Goal: Task Accomplishment & Management: Manage account settings

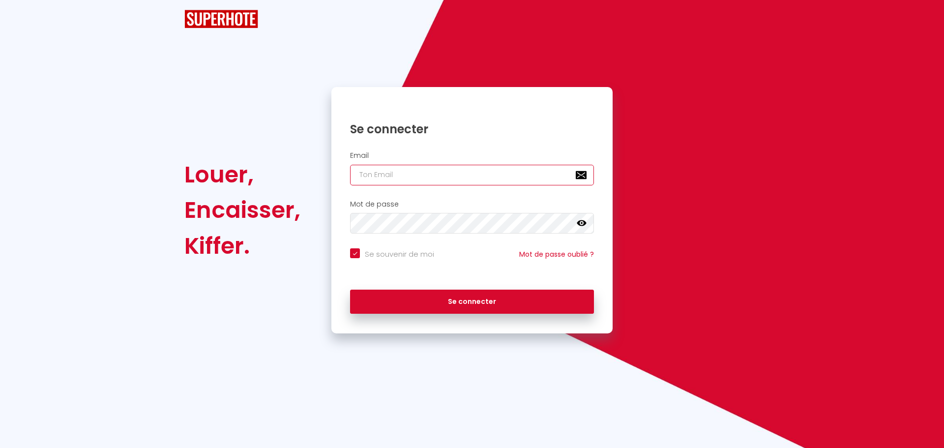
type input "[EMAIL_ADDRESS][DOMAIN_NAME]"
click at [470, 160] on h2 "Email" at bounding box center [472, 155] width 244 height 8
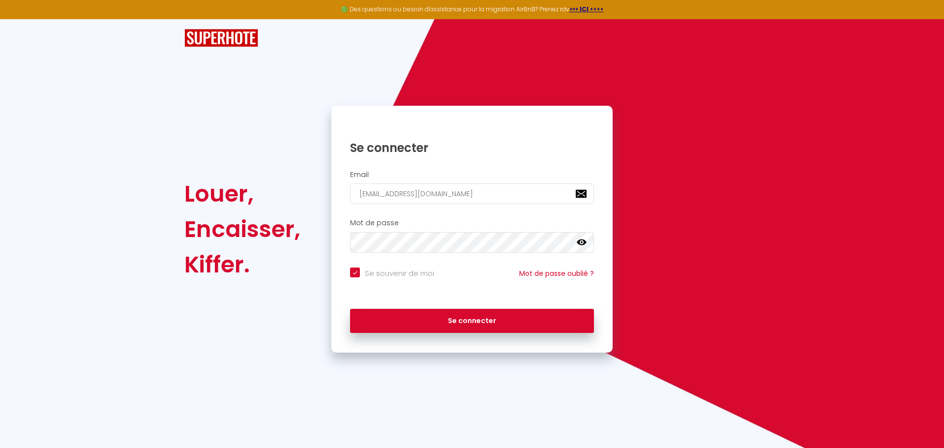
checkbox input "true"
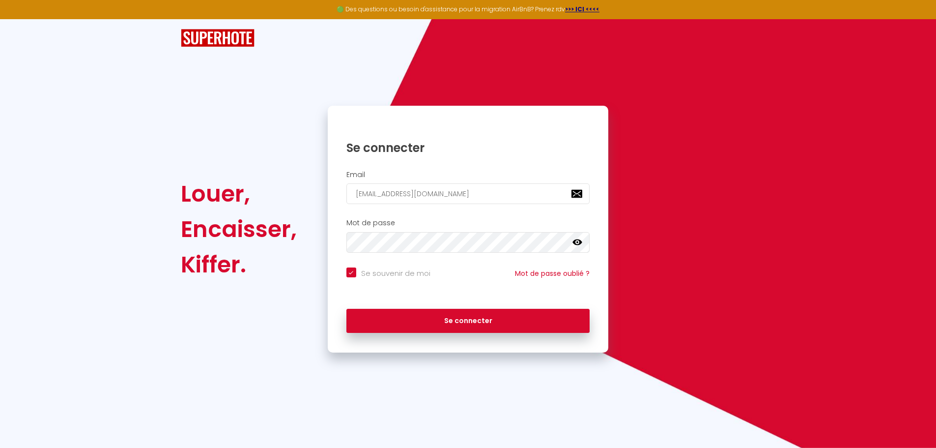
click at [576, 243] on icon at bounding box center [578, 242] width 10 height 10
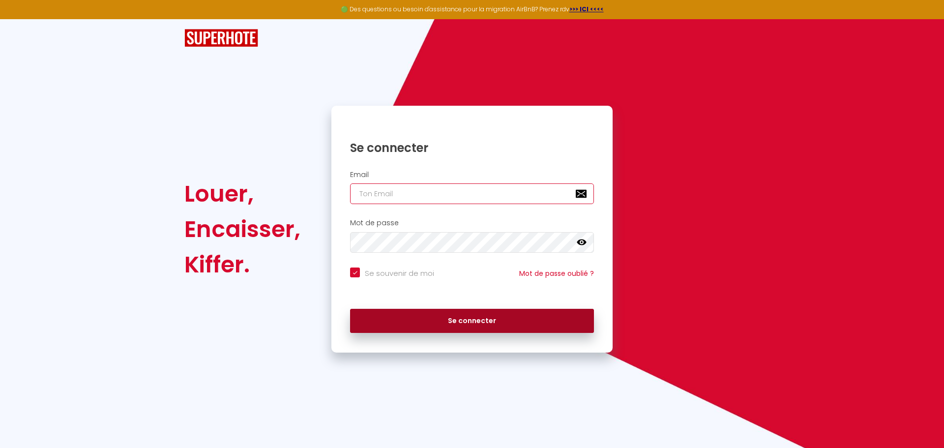
type input "[EMAIL_ADDRESS][DOMAIN_NAME]"
click at [489, 327] on button "Se connecter" at bounding box center [472, 321] width 244 height 25
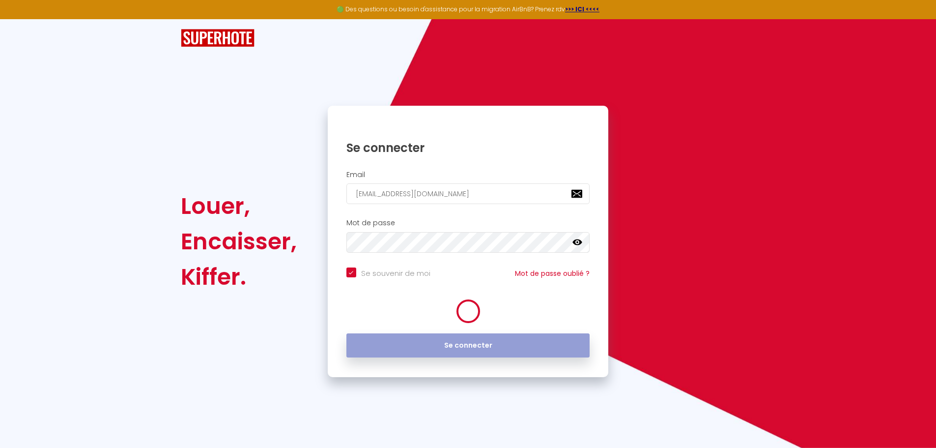
checkbox input "true"
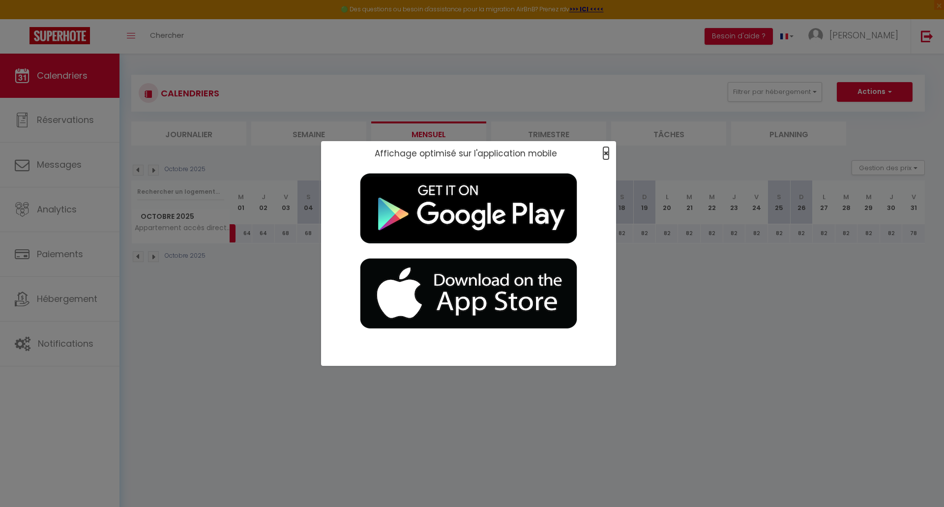
click at [605, 152] on span "×" at bounding box center [605, 153] width 5 height 12
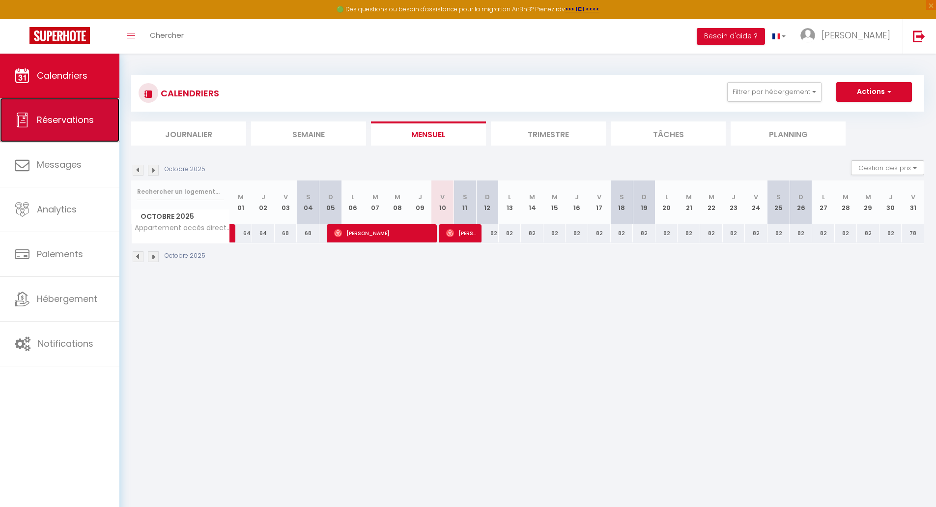
click at [35, 121] on link "Réservations" at bounding box center [59, 120] width 119 height 44
select select "not_cancelled"
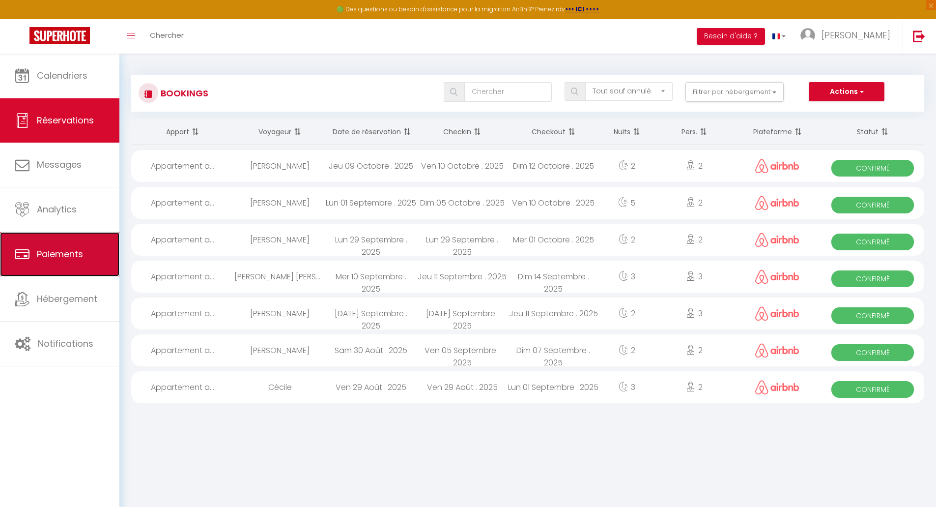
click at [56, 250] on span "Paiements" at bounding box center [60, 254] width 46 height 12
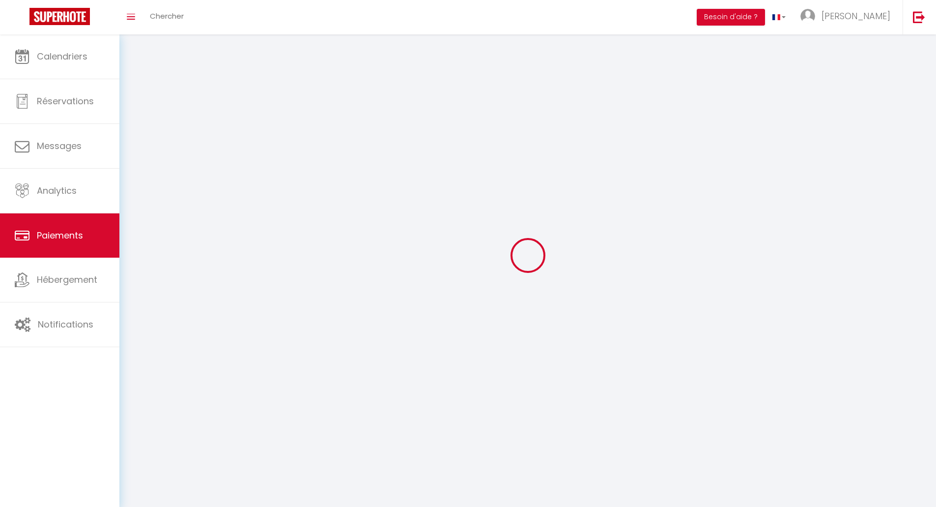
select select "2"
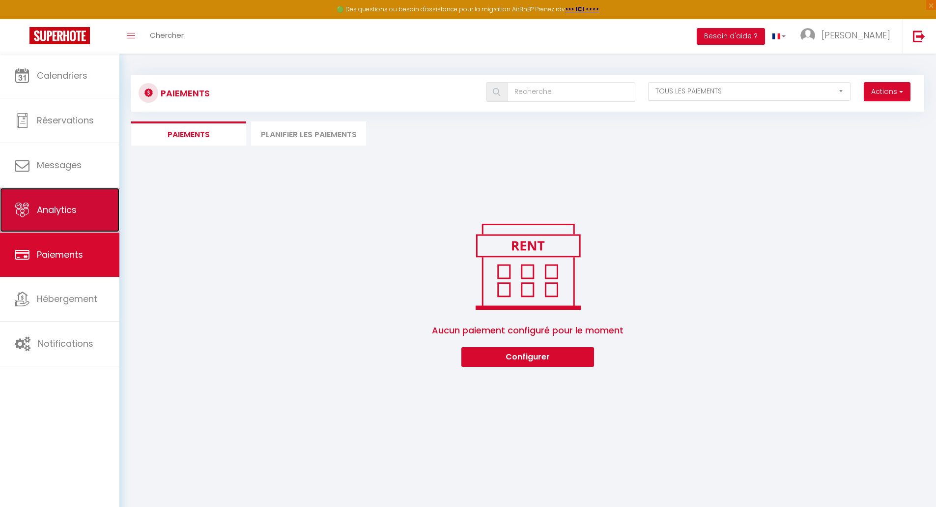
click at [60, 214] on span "Analytics" at bounding box center [57, 209] width 40 height 12
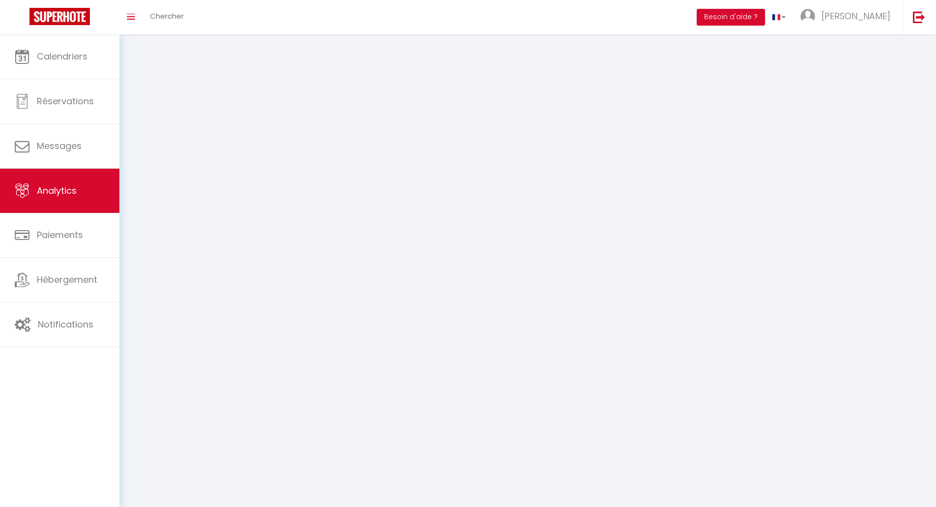
select select "2025"
select select "10"
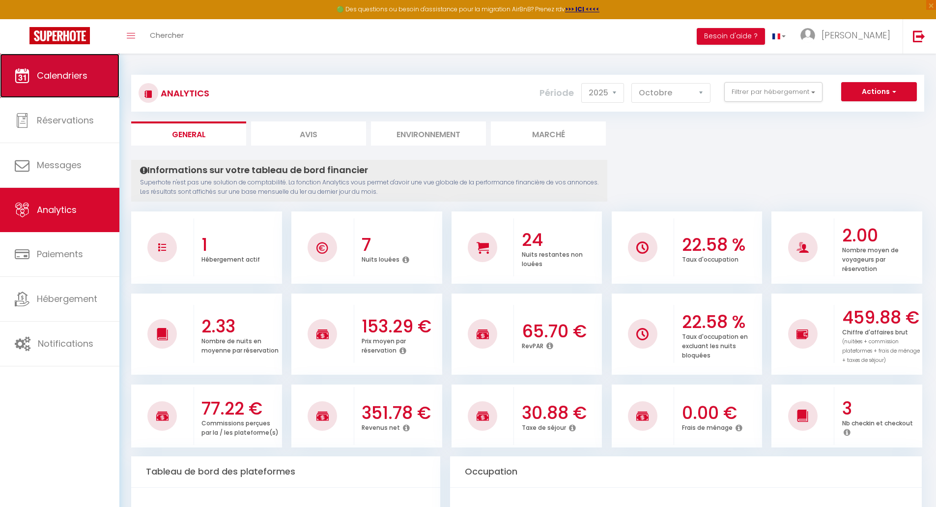
click at [50, 91] on link "Calendriers" at bounding box center [59, 76] width 119 height 44
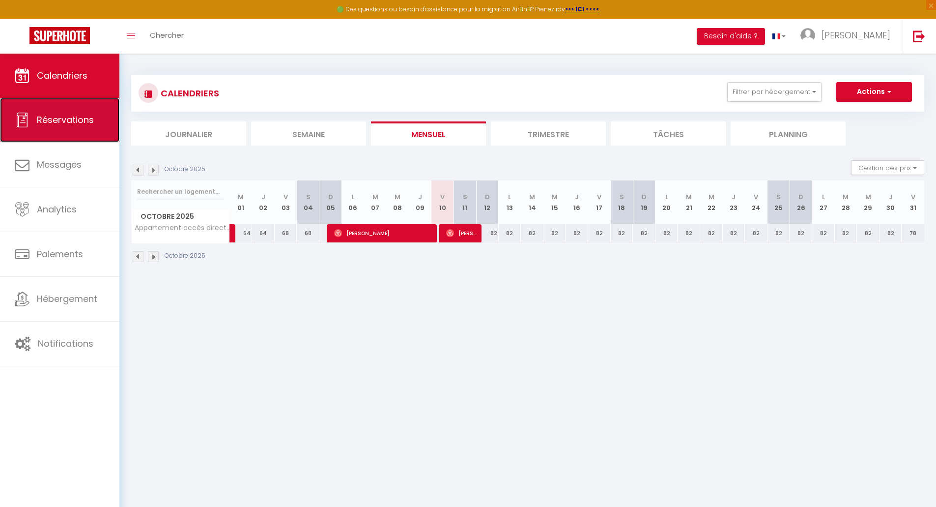
click at [63, 124] on span "Réservations" at bounding box center [65, 120] width 57 height 12
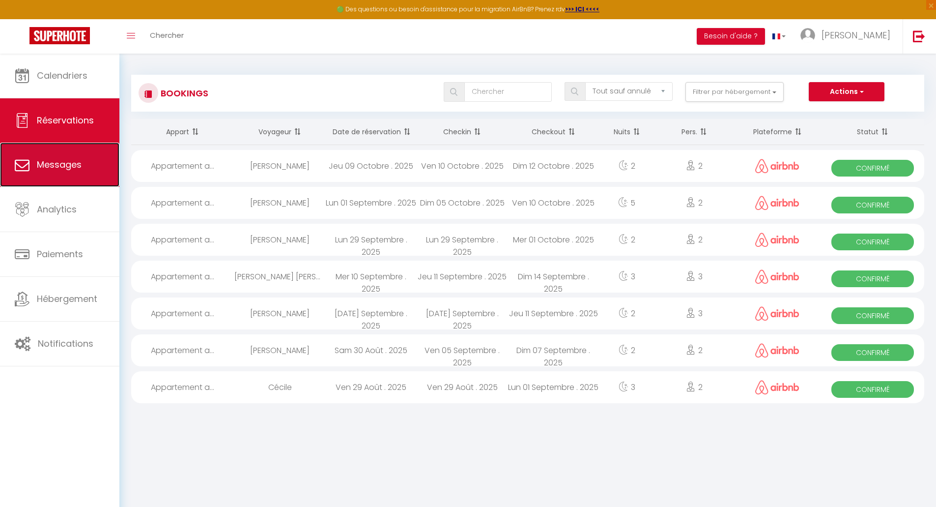
click at [61, 155] on link "Messages" at bounding box center [59, 165] width 119 height 44
select select "message"
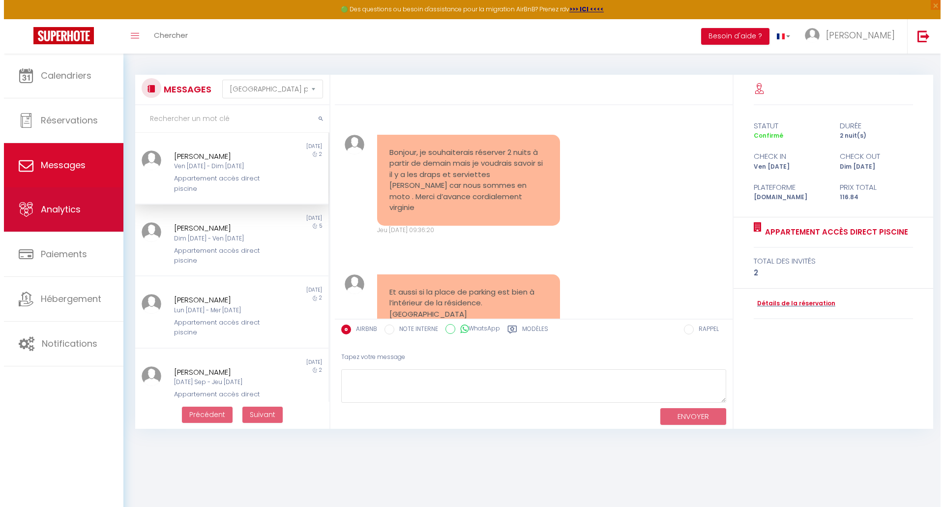
scroll to position [517, 0]
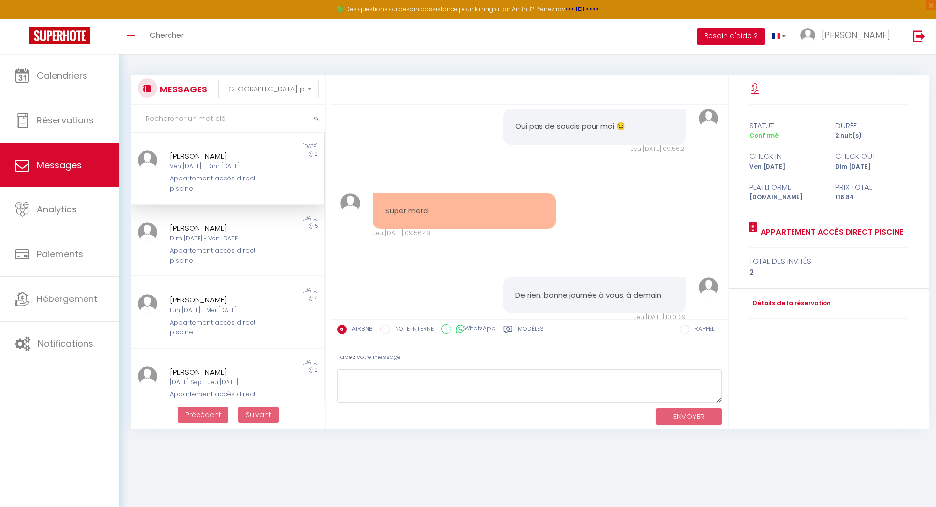
click at [765, 33] on button "Besoin d'aide ?" at bounding box center [731, 36] width 68 height 17
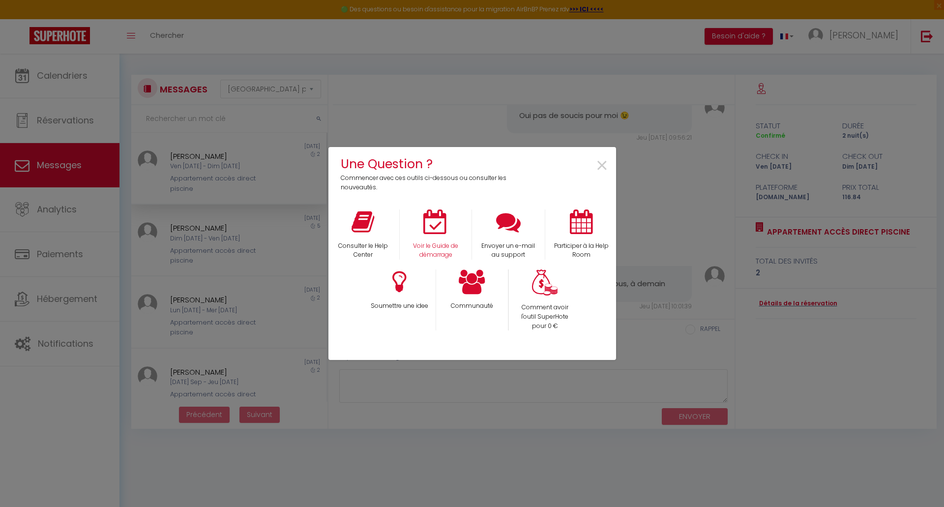
click at [438, 236] on div "Voir le Guide de démarrage" at bounding box center [435, 234] width 73 height 51
click at [429, 250] on p "Voir le Guide de démarrage" at bounding box center [435, 250] width 59 height 19
